Goal: Transaction & Acquisition: Purchase product/service

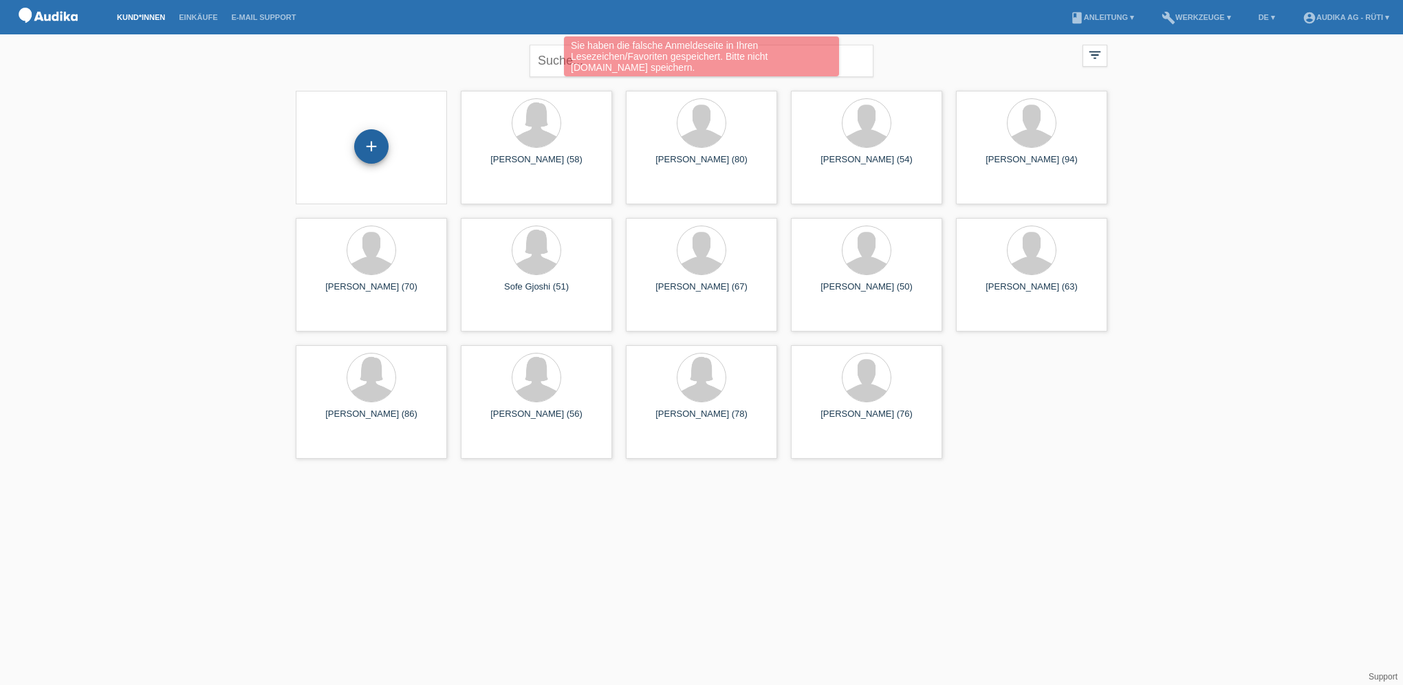
click at [369, 149] on div "+" at bounding box center [371, 146] width 34 height 34
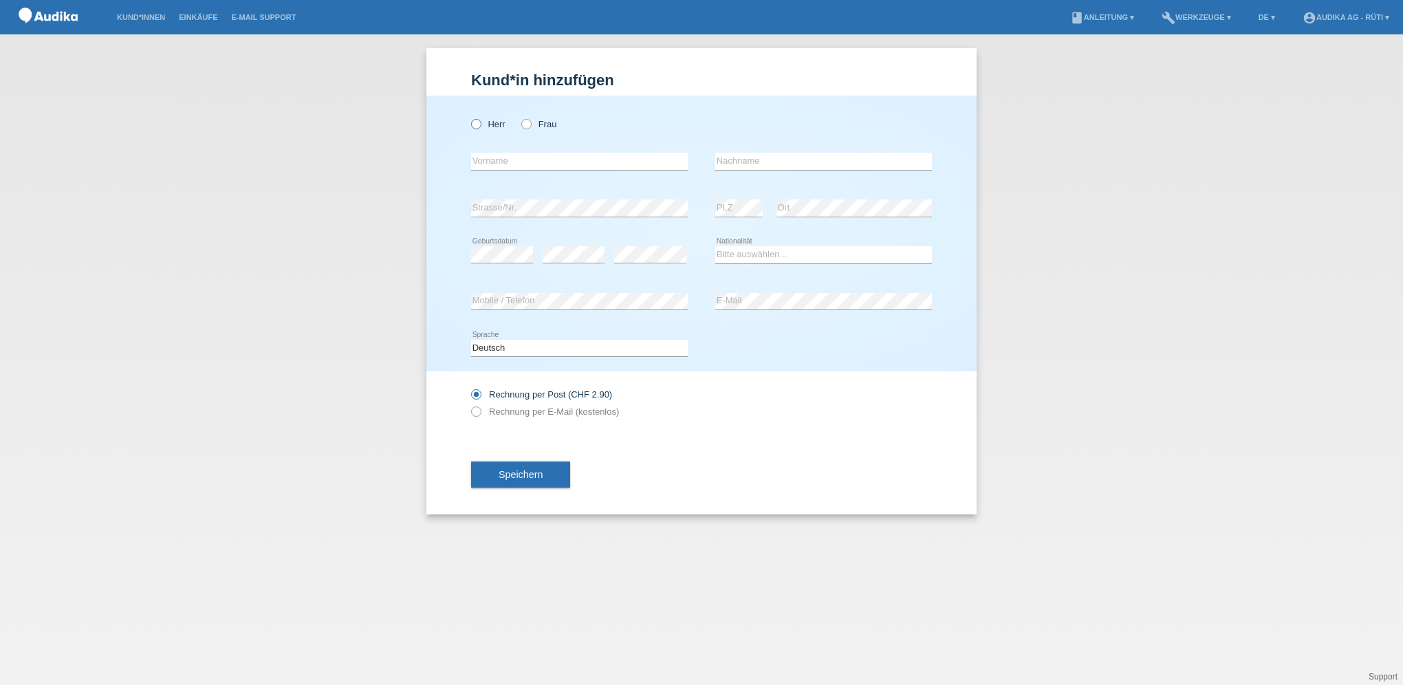
click at [483, 121] on label "Herr" at bounding box center [488, 124] width 34 height 10
click at [480, 121] on input "Herr" at bounding box center [475, 123] width 9 height 9
radio input "true"
click at [492, 162] on input "text" at bounding box center [579, 161] width 217 height 17
paste input "Urs"
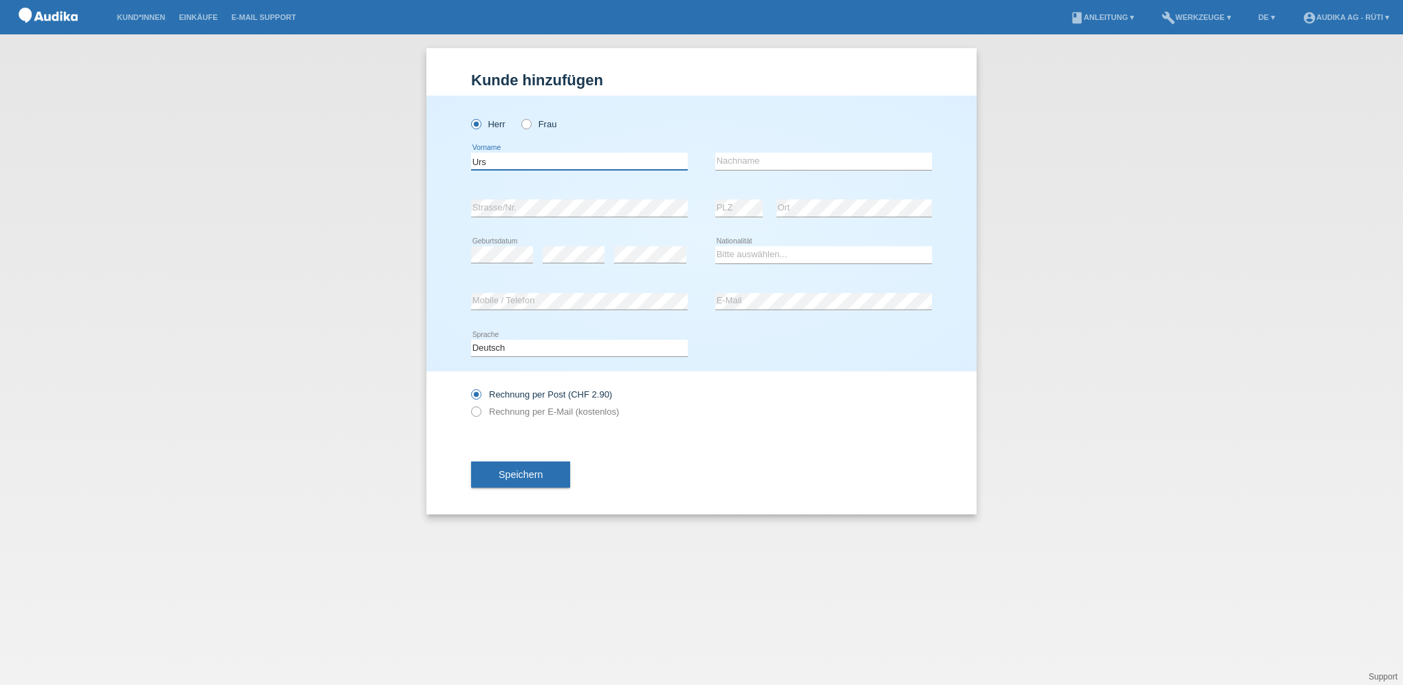
type input "Urs"
click at [765, 163] on input "text" at bounding box center [823, 161] width 217 height 17
paste input "[PERSON_NAME]"
type input "[PERSON_NAME]"
click at [744, 315] on div "error E-Mail" at bounding box center [823, 301] width 217 height 47
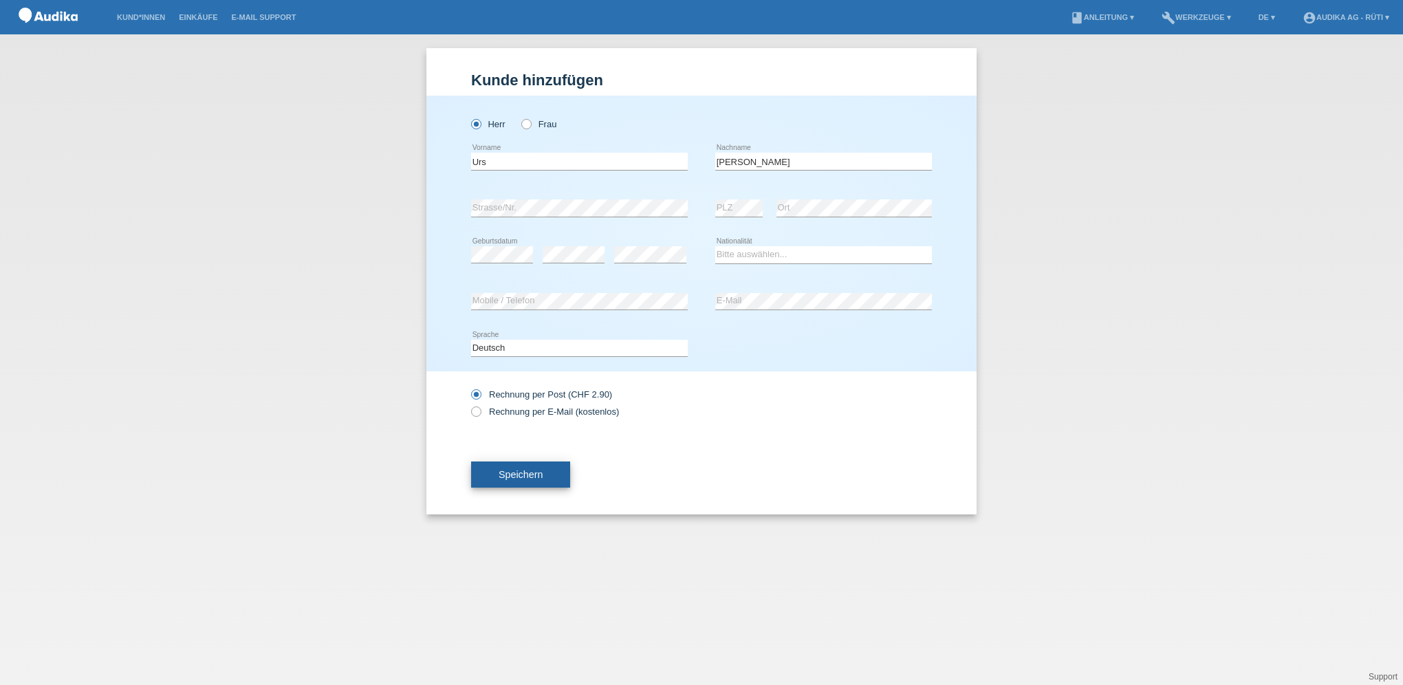
click at [509, 479] on span "Speichern" at bounding box center [521, 474] width 44 height 11
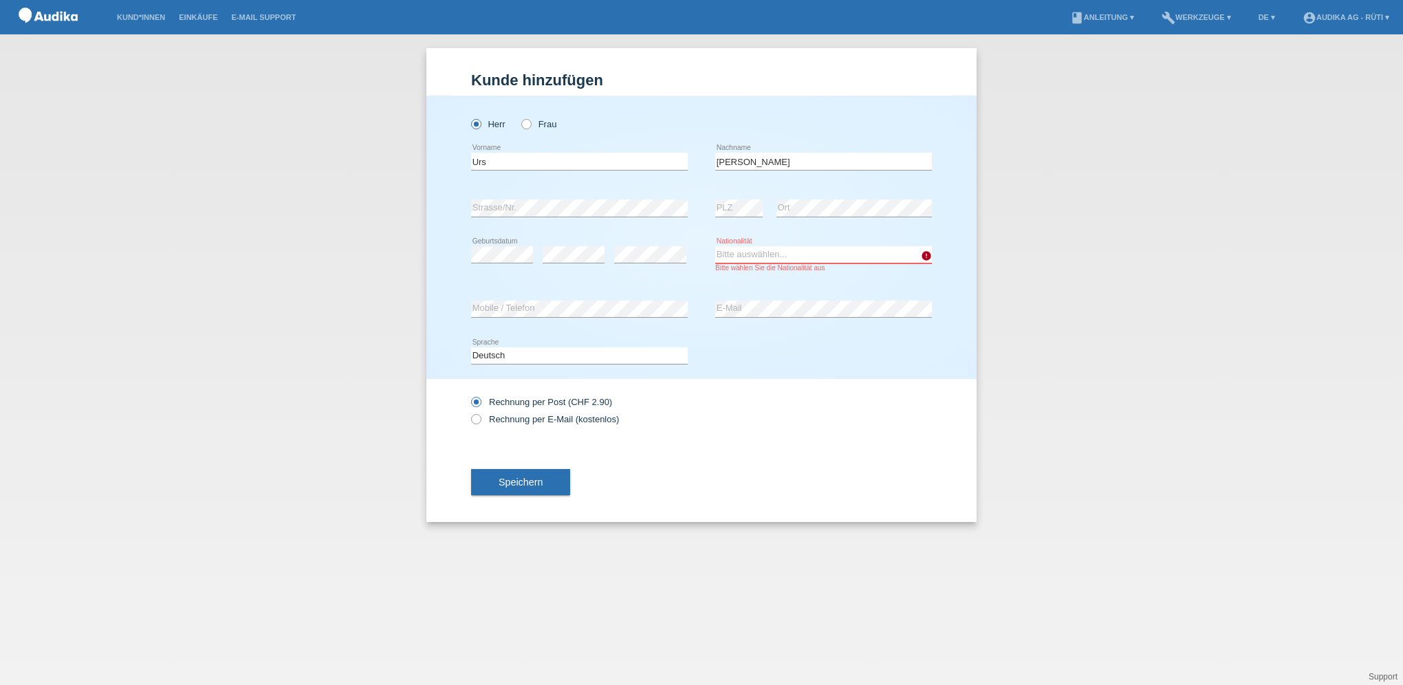
click at [754, 259] on select "Bitte auswählen... Schweiz Deutschland Liechtenstein Österreich ------------ Af…" at bounding box center [823, 254] width 217 height 17
select select "CH"
click at [715, 246] on select "Bitte auswählen... Schweiz Deutschland Liechtenstein Österreich ------------ Af…" at bounding box center [823, 254] width 217 height 17
click at [536, 480] on span "Speichern" at bounding box center [521, 482] width 44 height 11
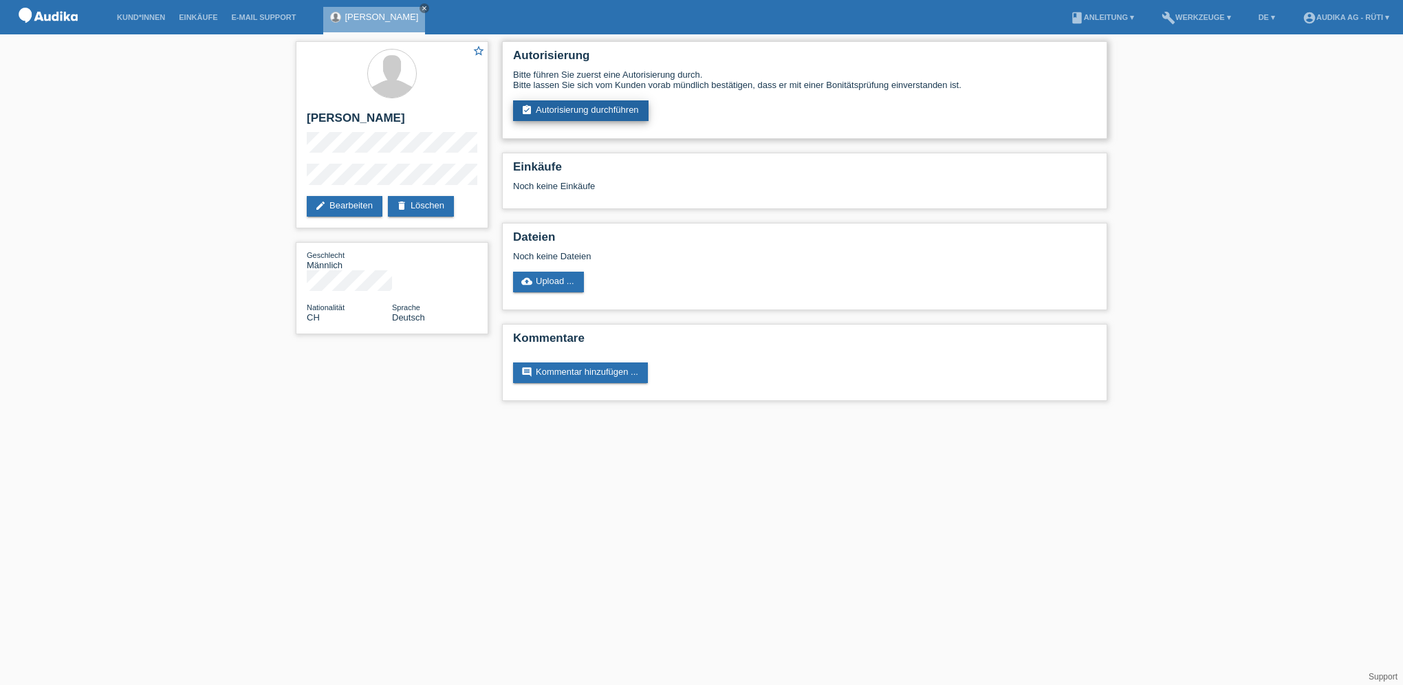
click at [560, 110] on link "assignment_turned_in Autorisierung durchführen" at bounding box center [580, 110] width 135 height 21
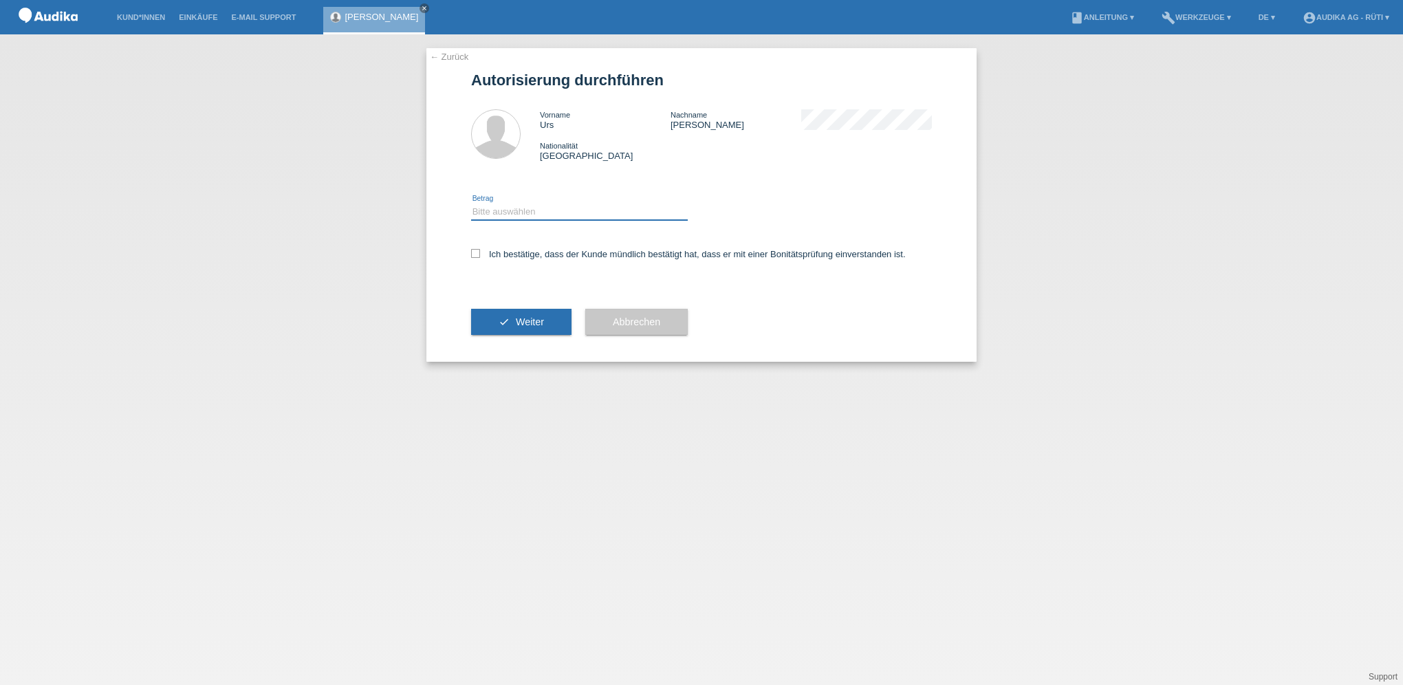
click at [523, 204] on select "Bitte auswählen CHF 1.00 - CHF 499.00 CHF 500.00 - CHF 1'999.00 CHF 2'000.00 - …" at bounding box center [579, 212] width 217 height 17
select select "3"
click at [471, 204] on select "Bitte auswählen CHF 1.00 - CHF 499.00 CHF 500.00 - CHF 1'999.00 CHF 2'000.00 - …" at bounding box center [579, 212] width 217 height 17
click at [479, 254] on icon at bounding box center [475, 253] width 9 height 9
click at [479, 254] on input "Ich bestätige, dass der Kunde mündlich bestätigt hat, dass er mit einer Bonität…" at bounding box center [475, 253] width 9 height 9
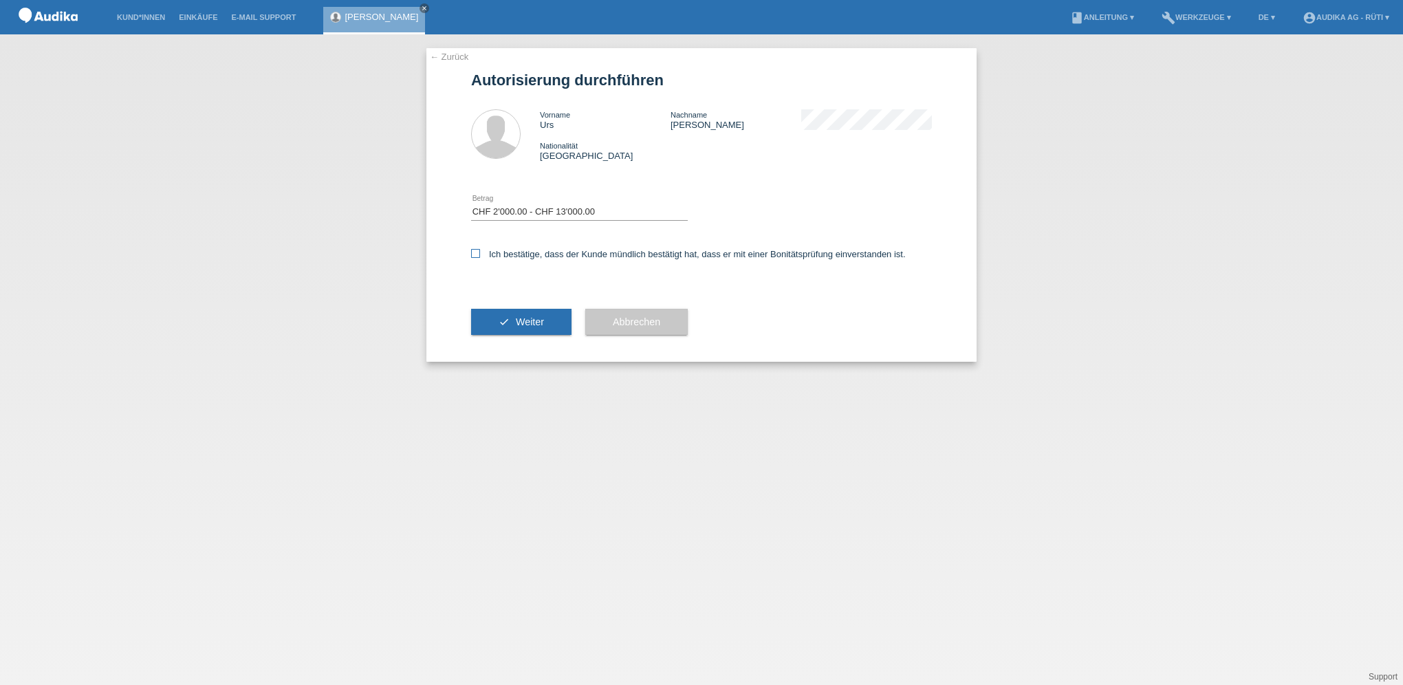
checkbox input "true"
click at [516, 319] on span "Weiter" at bounding box center [530, 321] width 28 height 11
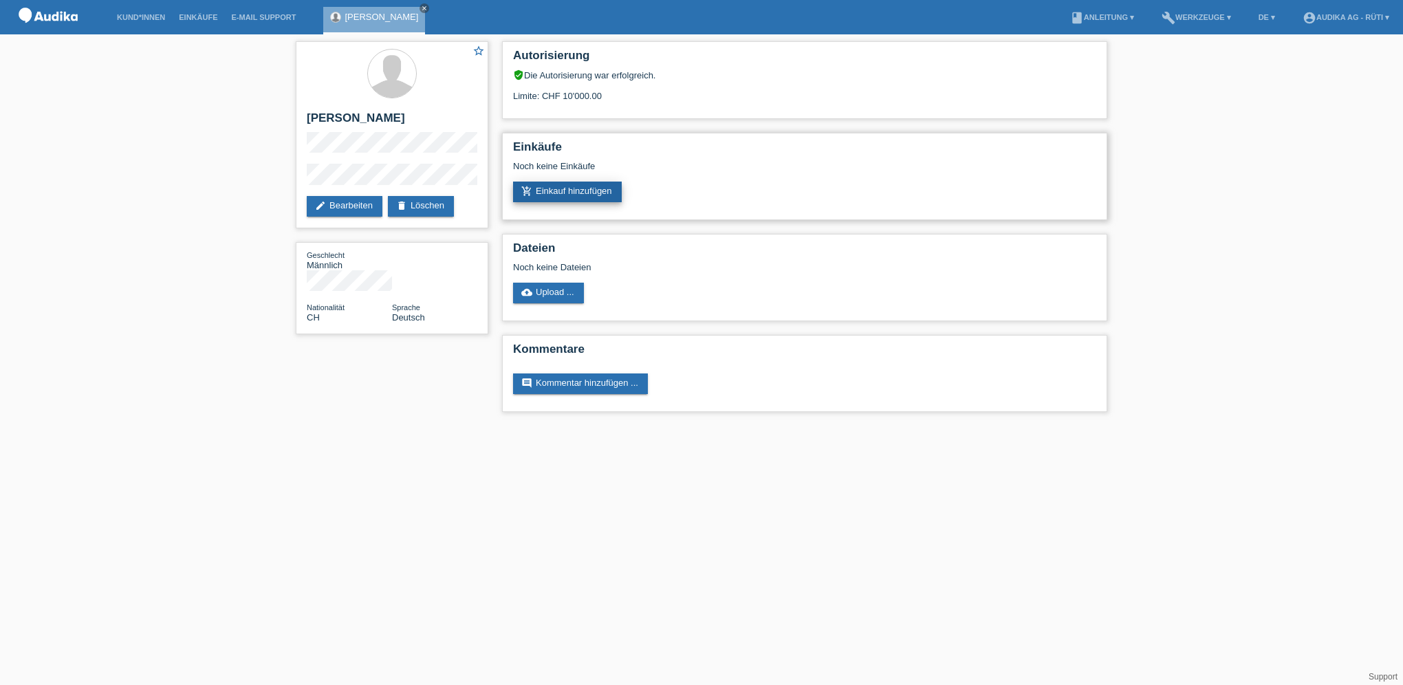
click at [582, 187] on link "add_shopping_cart Einkauf hinzufügen" at bounding box center [567, 192] width 109 height 21
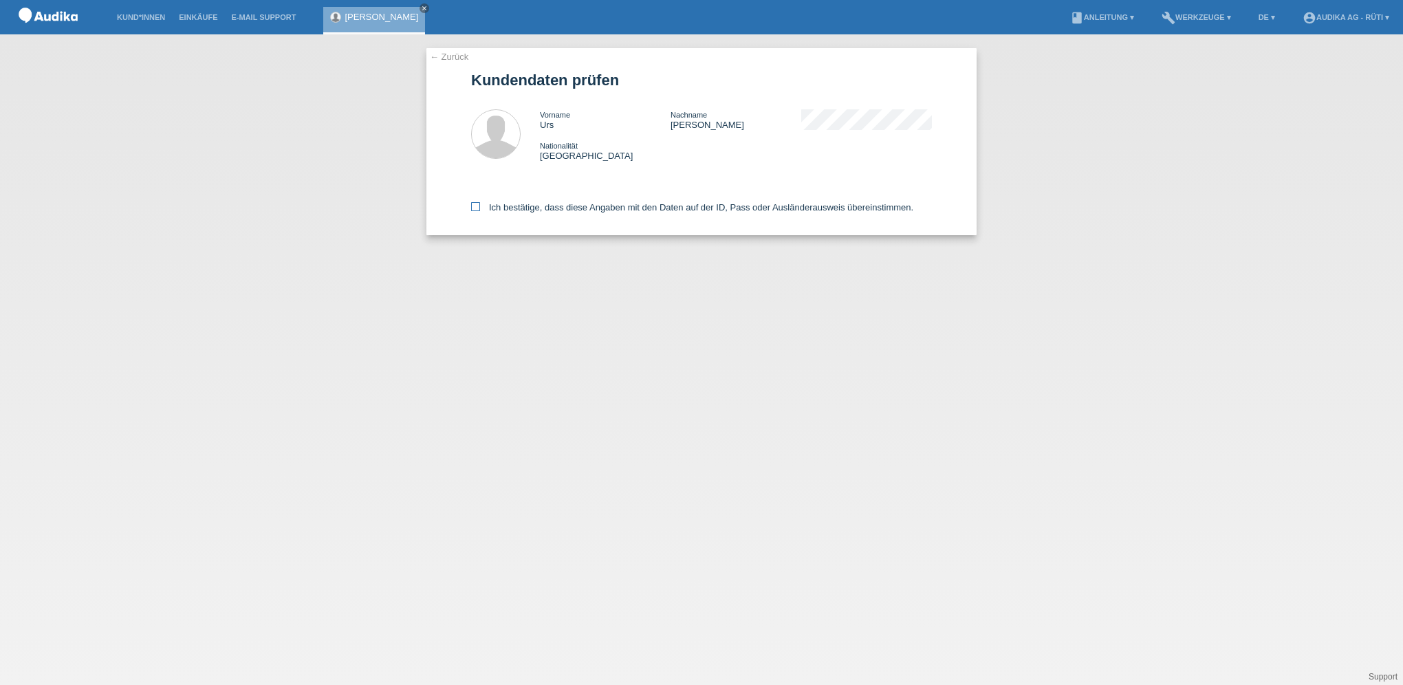
click at [482, 205] on label "Ich bestätige, dass diese Angaben mit den Daten auf der ID, Pass oder Ausländer…" at bounding box center [692, 207] width 442 height 10
click at [480, 205] on input "Ich bestätige, dass diese Angaben mit den Daten auf der ID, Pass oder Ausländer…" at bounding box center [475, 206] width 9 height 9
checkbox input "true"
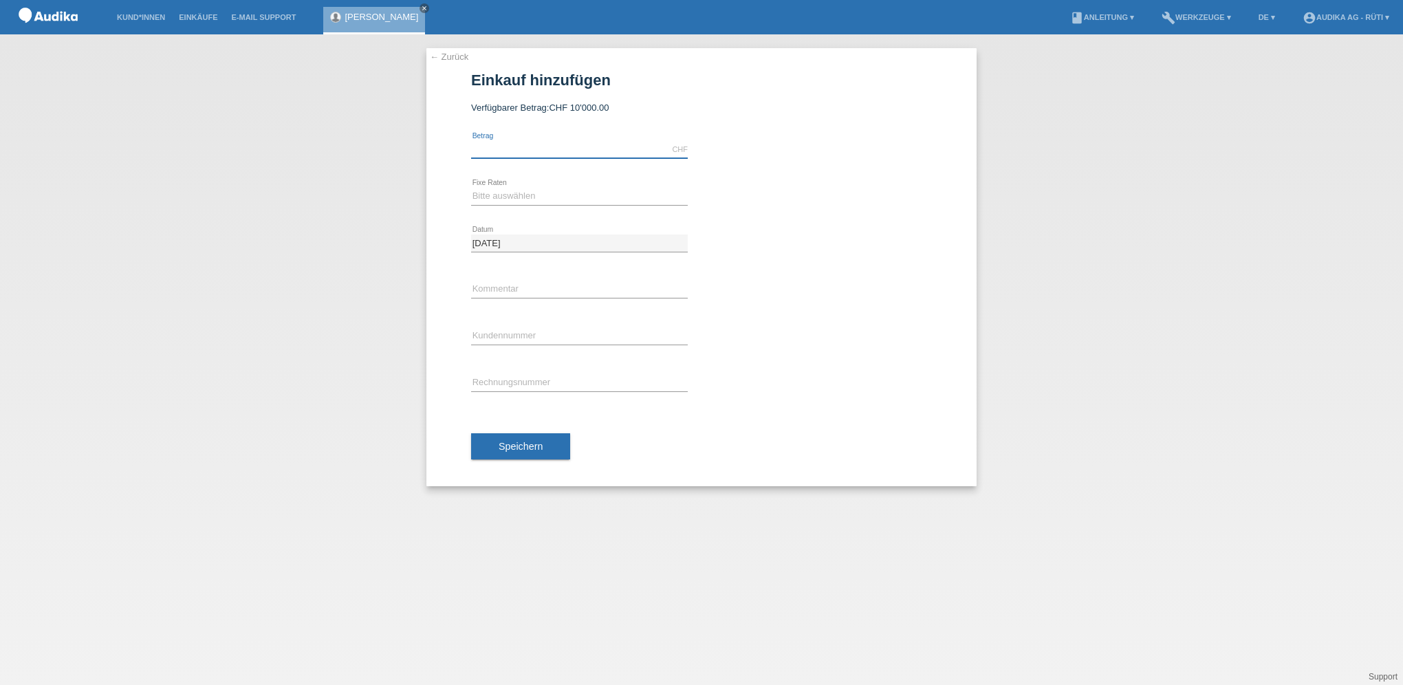
click at [512, 143] on input "text" at bounding box center [579, 149] width 217 height 17
click at [506, 201] on select "Bitte auswählen 12 Raten 24 Raten" at bounding box center [579, 196] width 217 height 17
select select "178"
click at [471, 188] on select "Bitte auswählen 12 Raten 24 Raten" at bounding box center [579, 196] width 217 height 17
click at [505, 146] on input "text" at bounding box center [579, 149] width 217 height 17
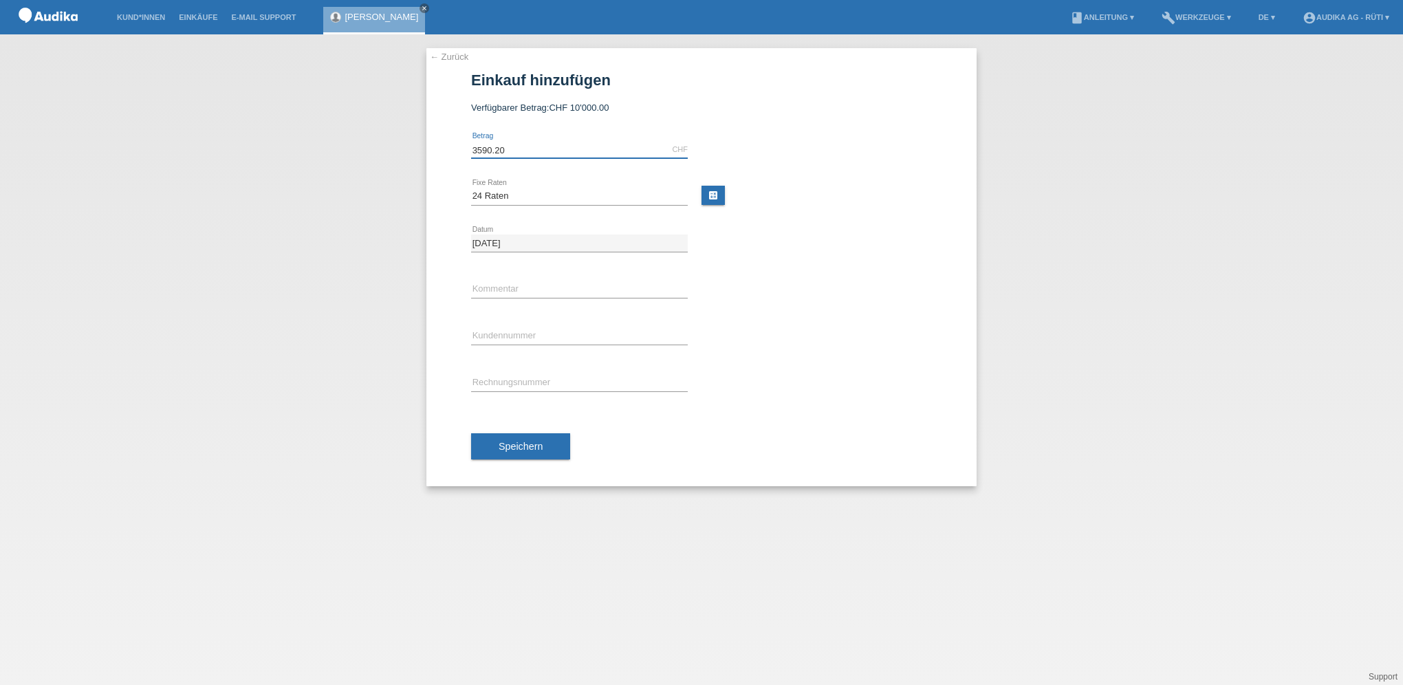
type input "3590.20"
click at [575, 278] on div "error Kommentar" at bounding box center [579, 290] width 217 height 47
type input "C"
click at [517, 333] on input "C" at bounding box center [579, 336] width 217 height 17
drag, startPoint x: 494, startPoint y: 335, endPoint x: 455, endPoint y: 334, distance: 39.2
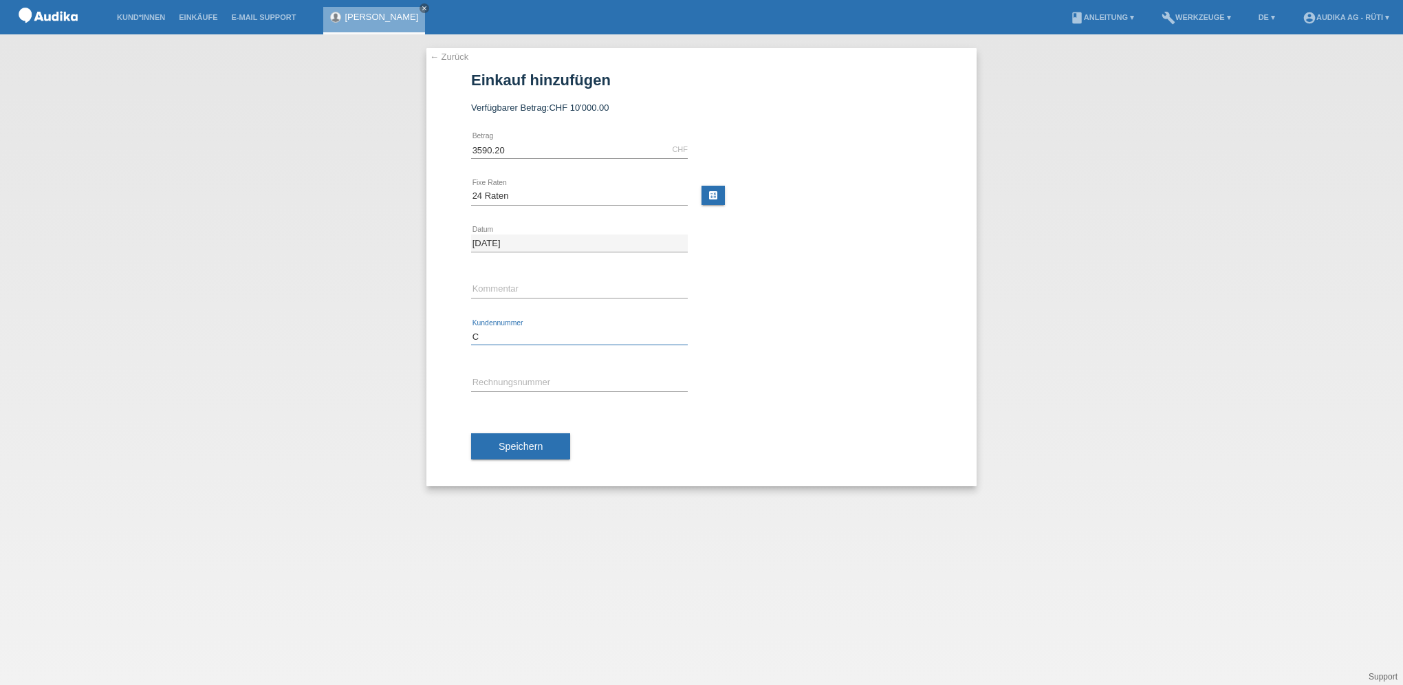
click at [455, 334] on div "← Zurück Einkauf hinzufügen Verfügbarer Betrag: CHF 10'000.00 3590.20 C" at bounding box center [701, 267] width 550 height 438
paste input "C11929816"
type input "C11929816"
type input "SOI"
click at [516, 383] on input "SOI" at bounding box center [579, 383] width 217 height 17
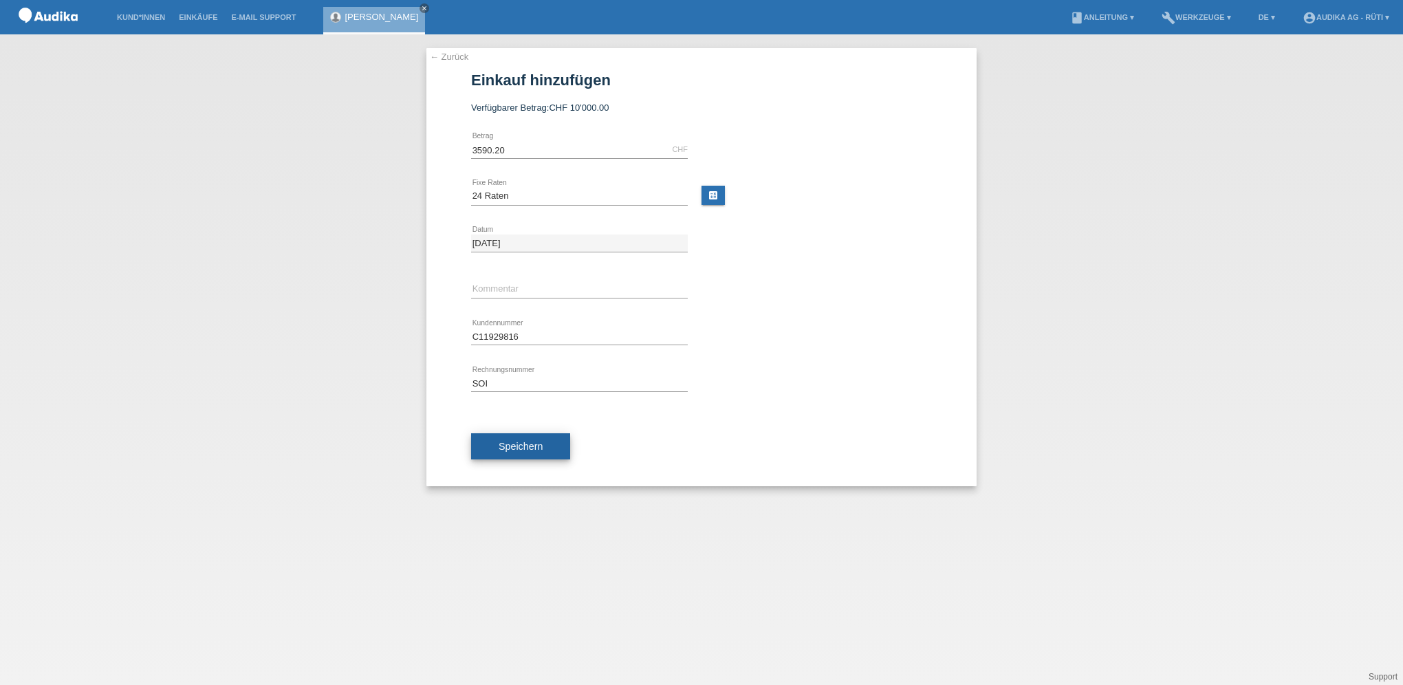
click at [528, 445] on span "Speichern" at bounding box center [521, 446] width 44 height 11
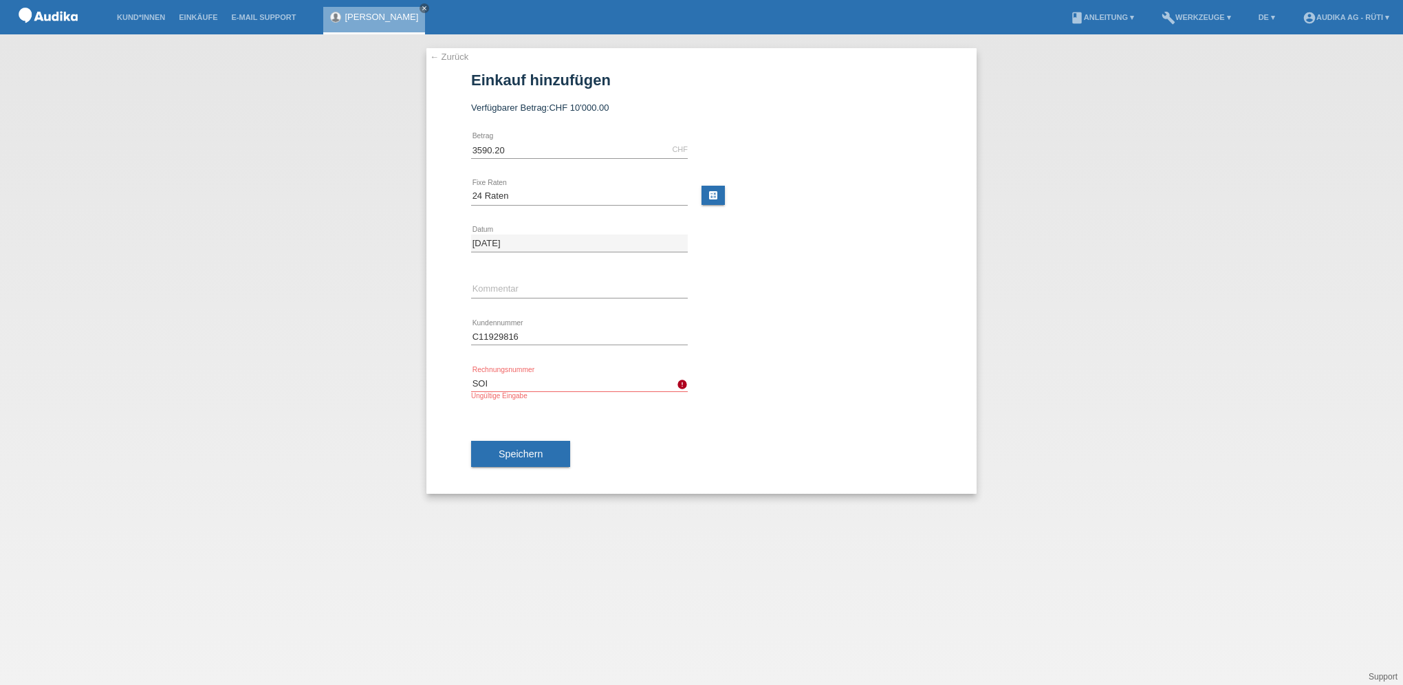
drag, startPoint x: 527, startPoint y: 388, endPoint x: 437, endPoint y: 388, distance: 90.1
click at [437, 388] on div "← Zurück Einkauf hinzufügen Verfügbarer Betrag: CHF 10'000.00 3590.20 SOI" at bounding box center [701, 271] width 550 height 446
click at [514, 445] on button "Speichern" at bounding box center [520, 454] width 99 height 26
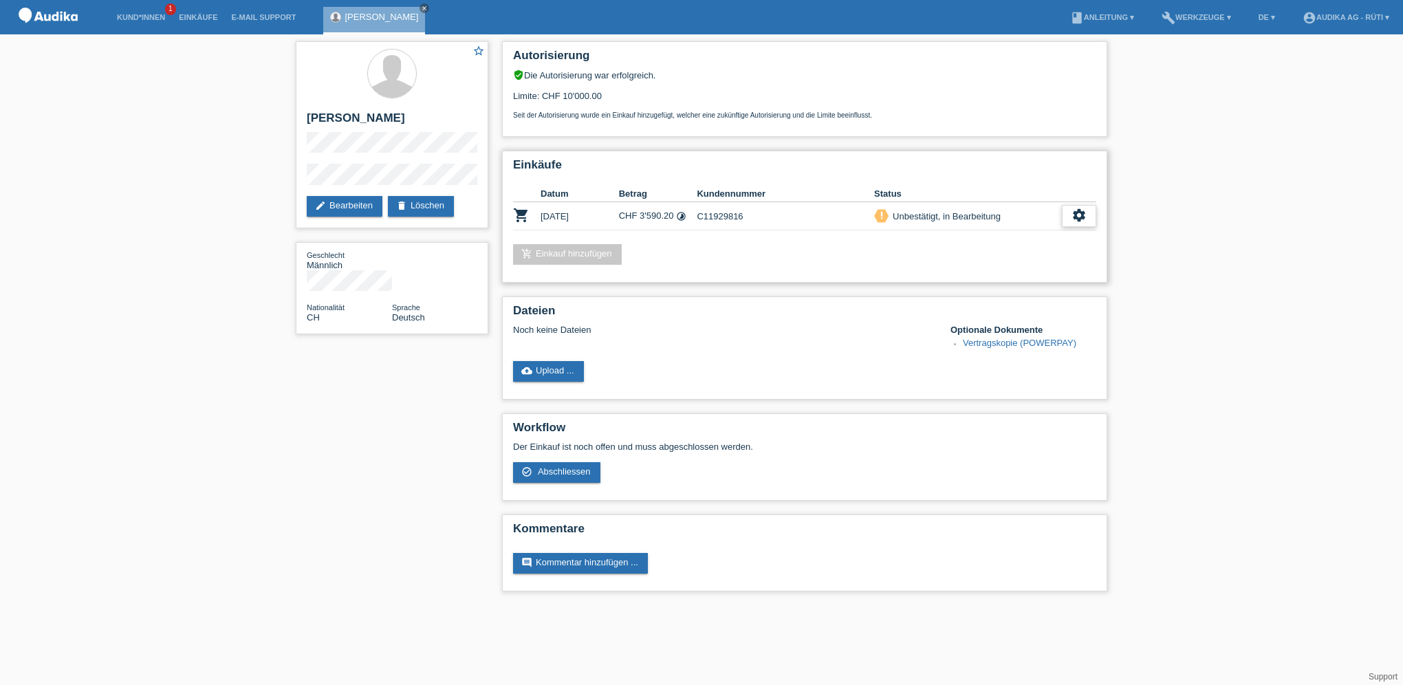
click at [1080, 214] on icon "settings" at bounding box center [1078, 215] width 15 height 15
click at [1076, 215] on icon "settings" at bounding box center [1078, 215] width 15 height 15
click at [949, 274] on span "Abschliessen" at bounding box center [969, 278] width 57 height 17
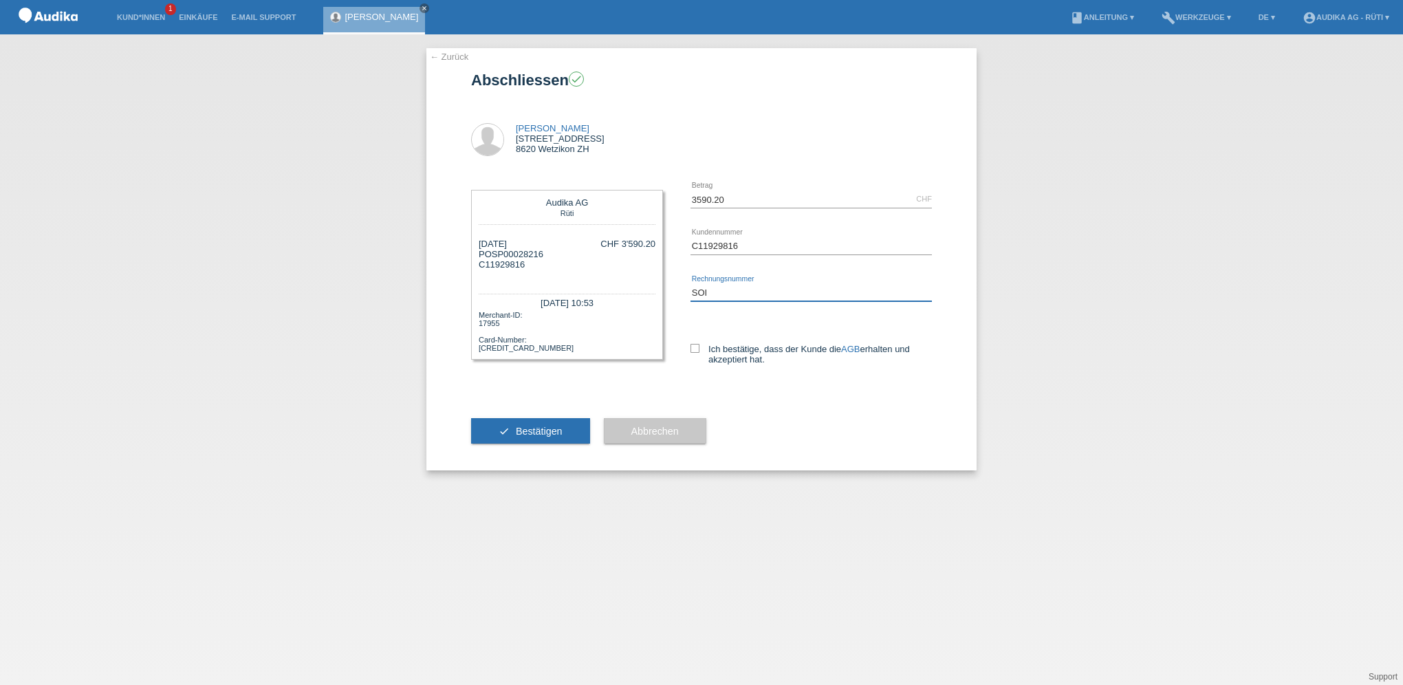
click at [722, 294] on input "SOI" at bounding box center [810, 292] width 241 height 17
type input "SOI000357348"
click at [698, 349] on icon at bounding box center [694, 348] width 9 height 9
click at [698, 349] on input "Ich bestätige, dass der Kunde die AGB erhalten und akzeptiert hat." at bounding box center [694, 348] width 9 height 9
checkbox input "true"
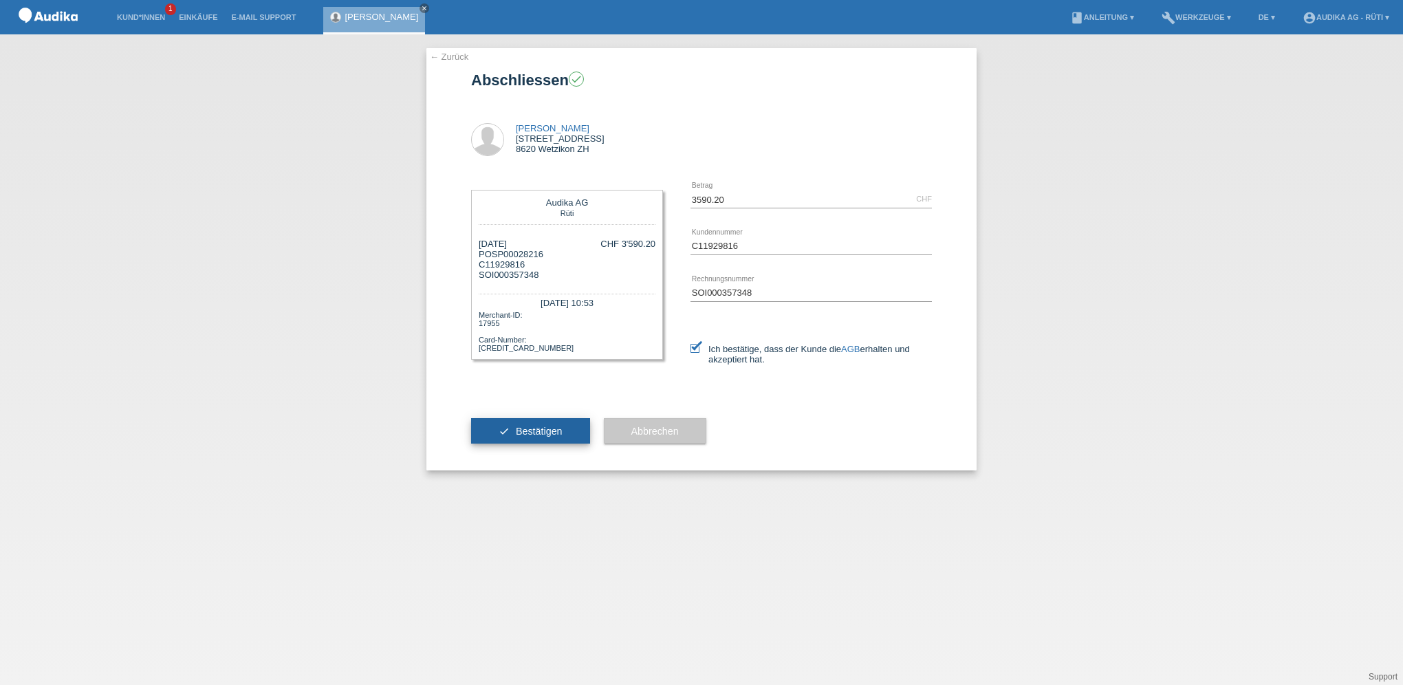
click at [555, 435] on span "Bestätigen" at bounding box center [539, 431] width 47 height 11
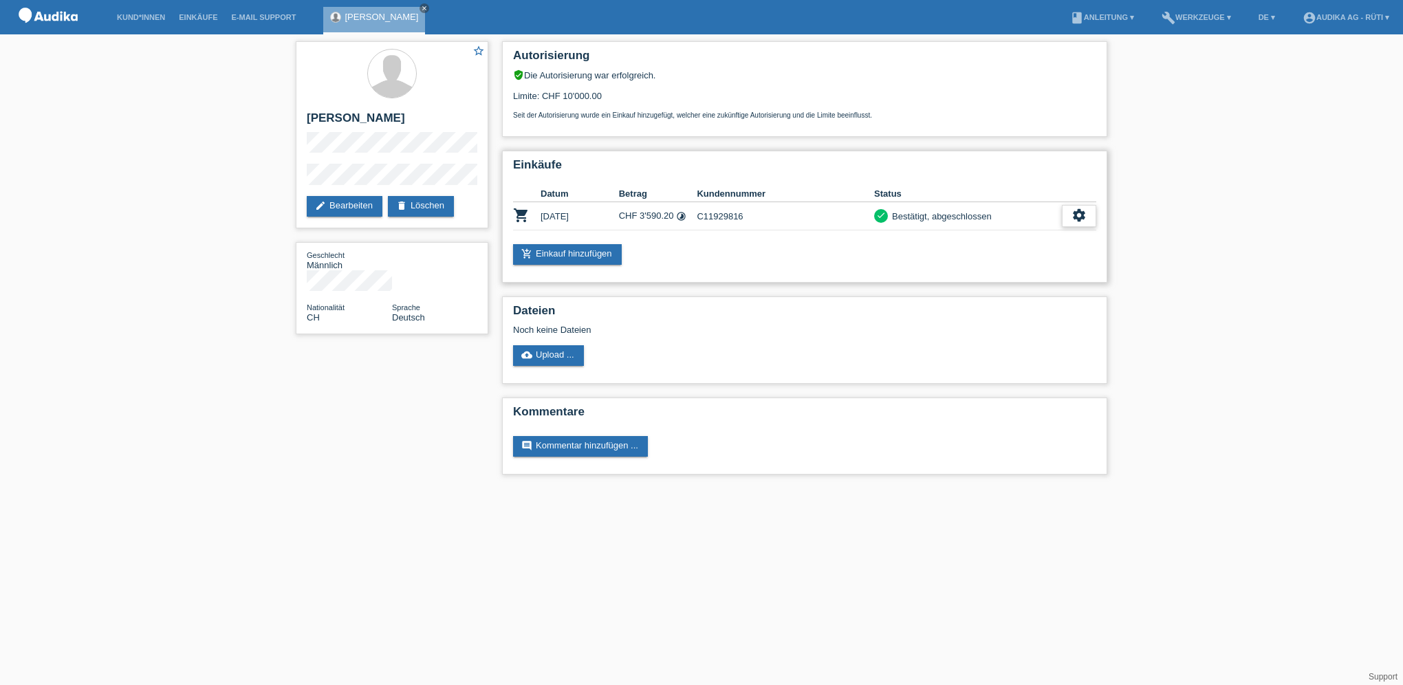
click at [1071, 212] on icon "settings" at bounding box center [1078, 215] width 15 height 15
click at [971, 301] on span "Finanzierungsdetails herunterladen" at bounding box center [1004, 299] width 144 height 17
click at [1070, 212] on div "settings" at bounding box center [1079, 216] width 34 height 22
click at [971, 280] on span "Vertrag herunterladen" at bounding box center [977, 278] width 91 height 17
click at [1079, 209] on icon "settings" at bounding box center [1078, 215] width 15 height 15
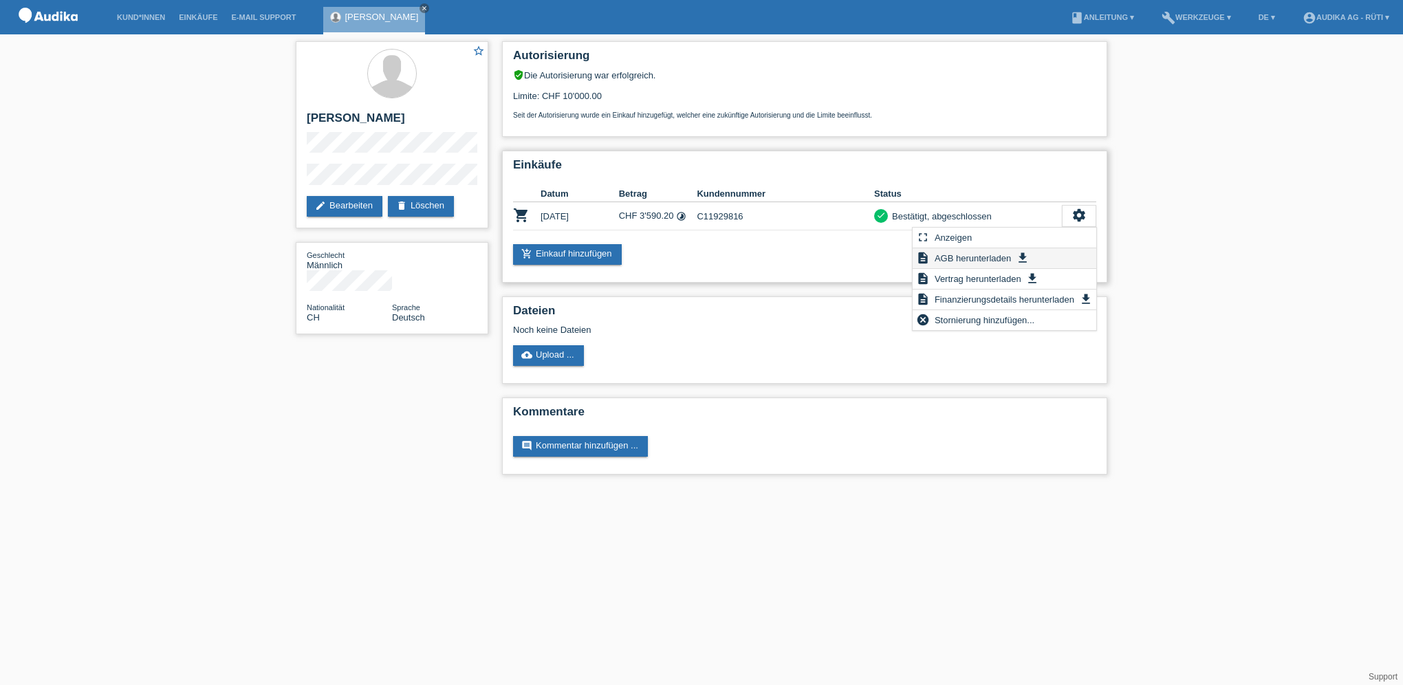
click at [959, 259] on span "AGB herunterladen" at bounding box center [972, 258] width 80 height 17
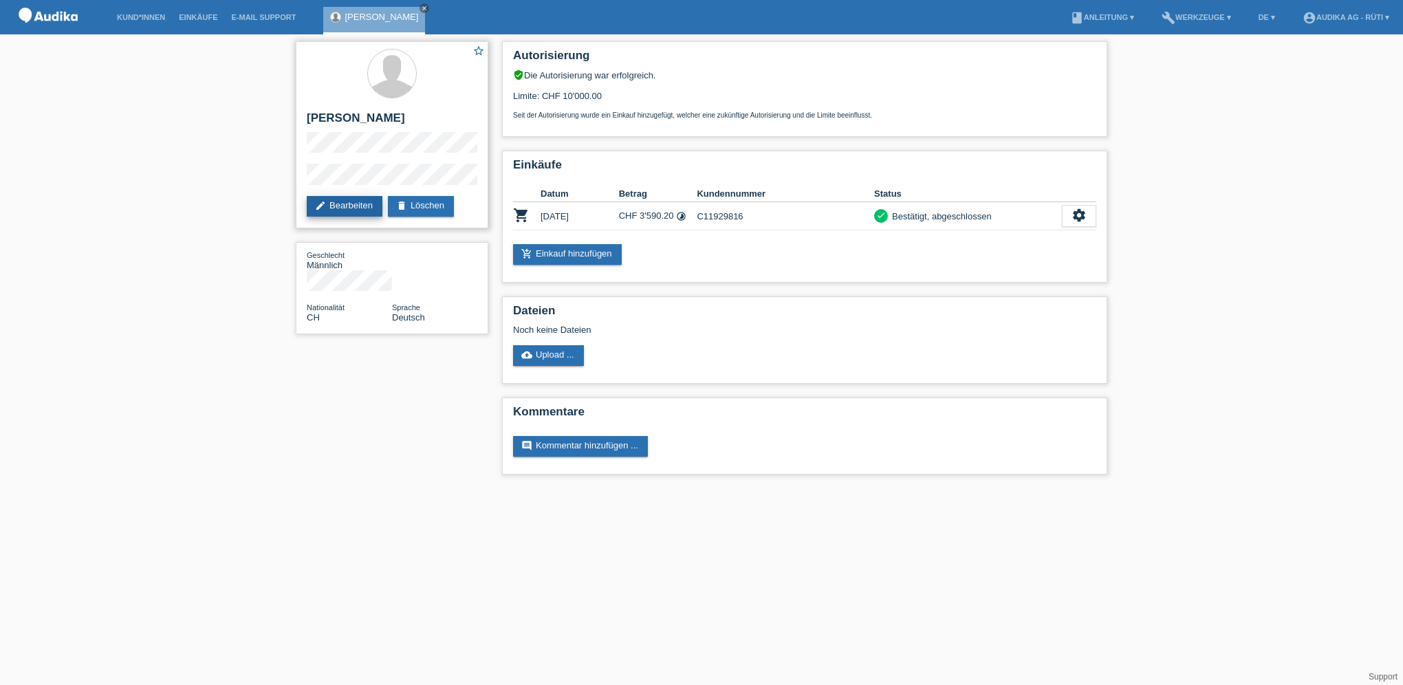
click at [332, 201] on link "edit Bearbeiten" at bounding box center [345, 206] width 76 height 21
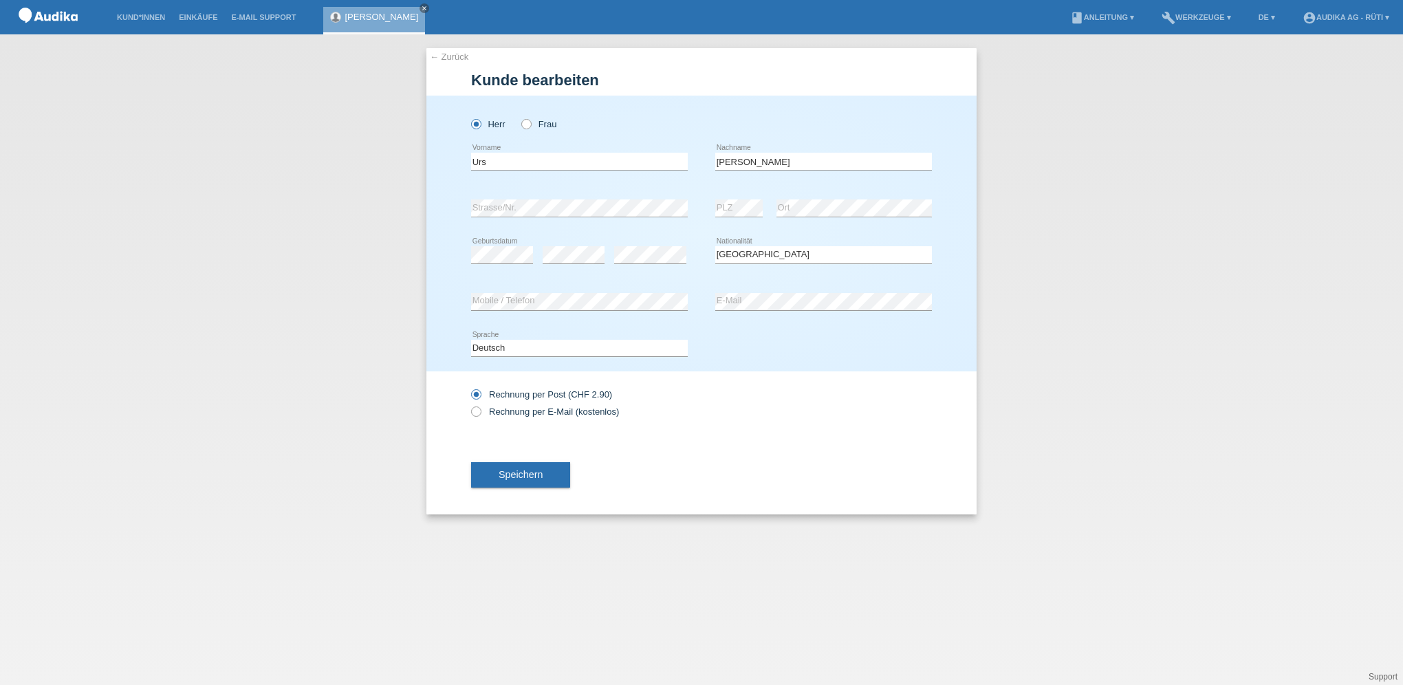
select select "CH"
click at [469, 404] on icon at bounding box center [469, 404] width 0 height 0
click at [479, 414] on input "Rechnung per E-Mail (kostenlos)" at bounding box center [475, 414] width 9 height 17
radio input "true"
click at [528, 474] on span "Speichern" at bounding box center [521, 474] width 44 height 11
